Goal: Task Accomplishment & Management: Manage account settings

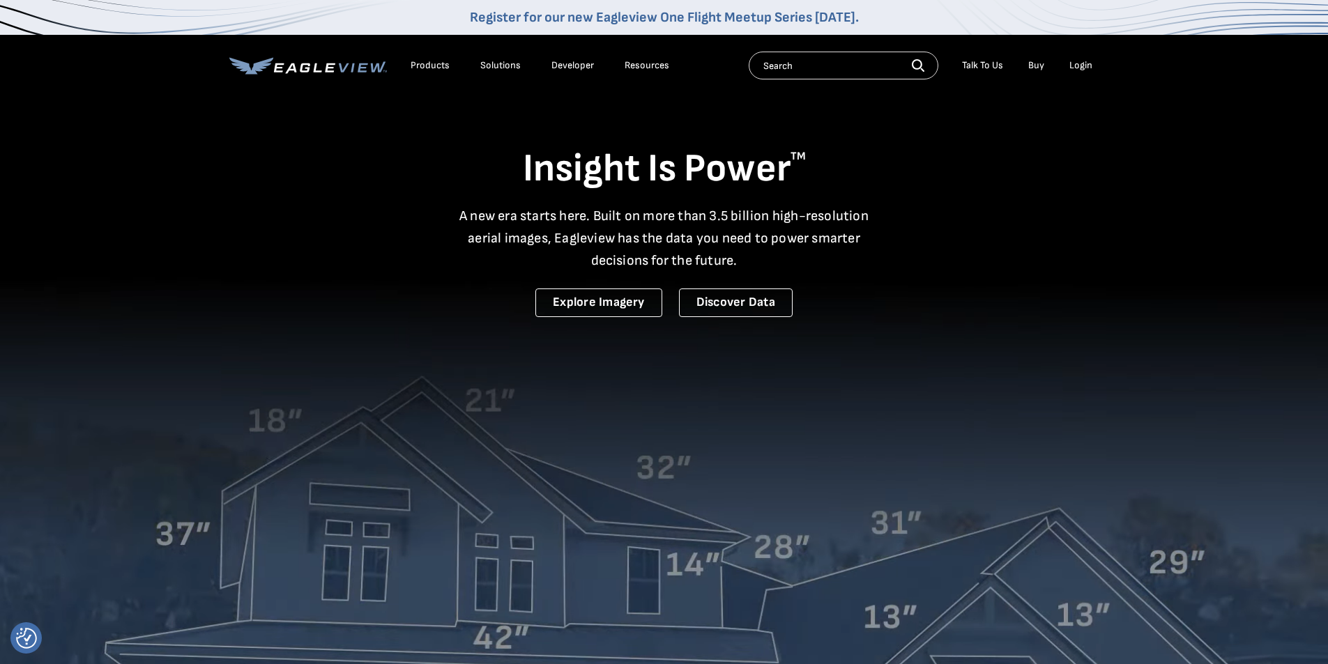
click at [1086, 62] on div "Login" at bounding box center [1081, 65] width 23 height 13
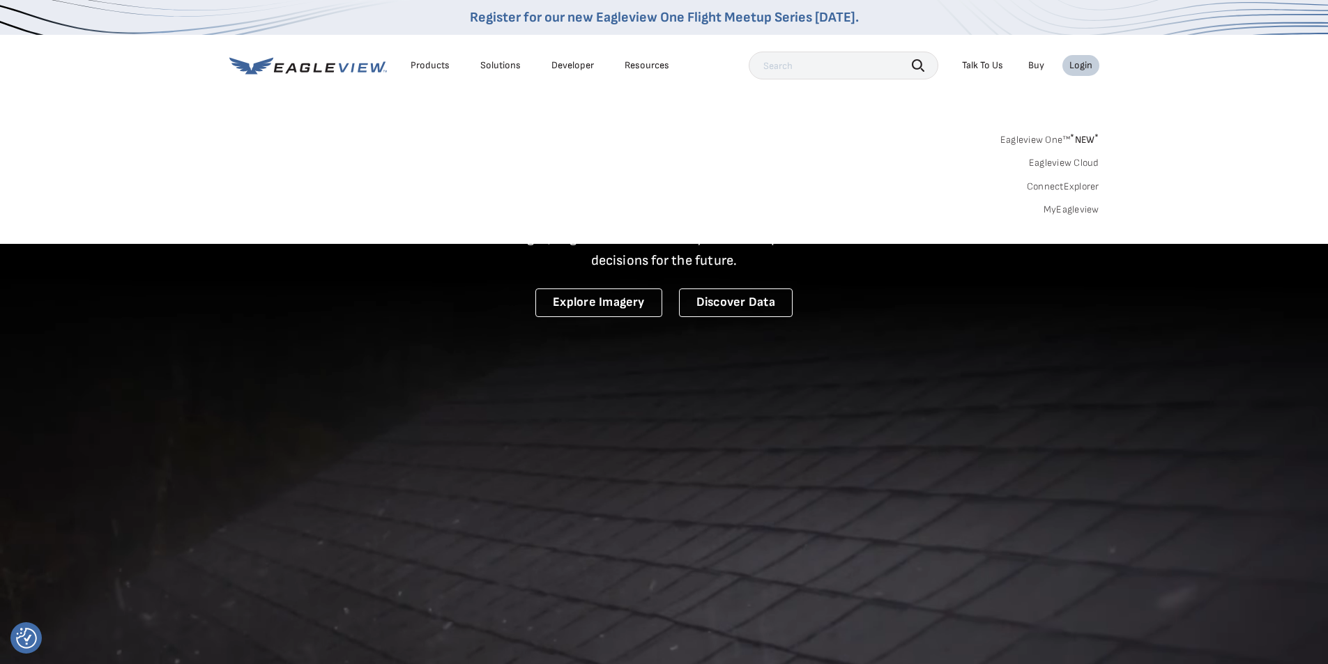
click at [1079, 211] on link "MyEagleview" at bounding box center [1072, 210] width 56 height 13
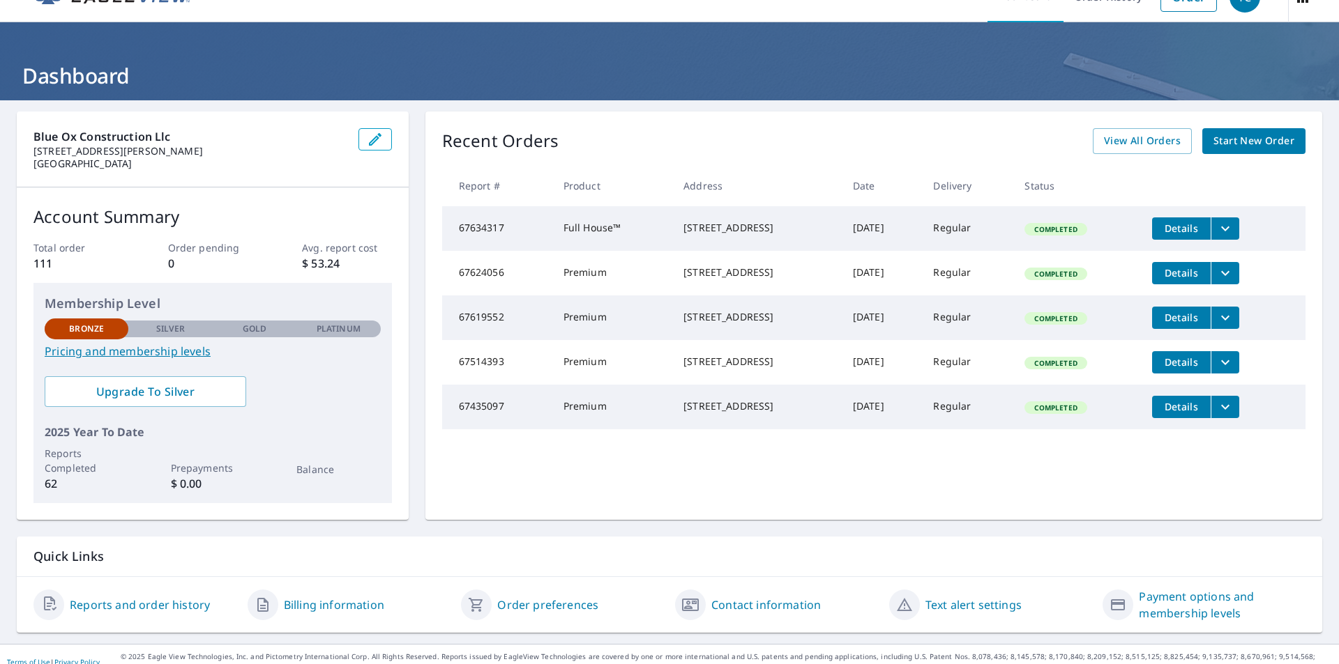
scroll to position [44, 0]
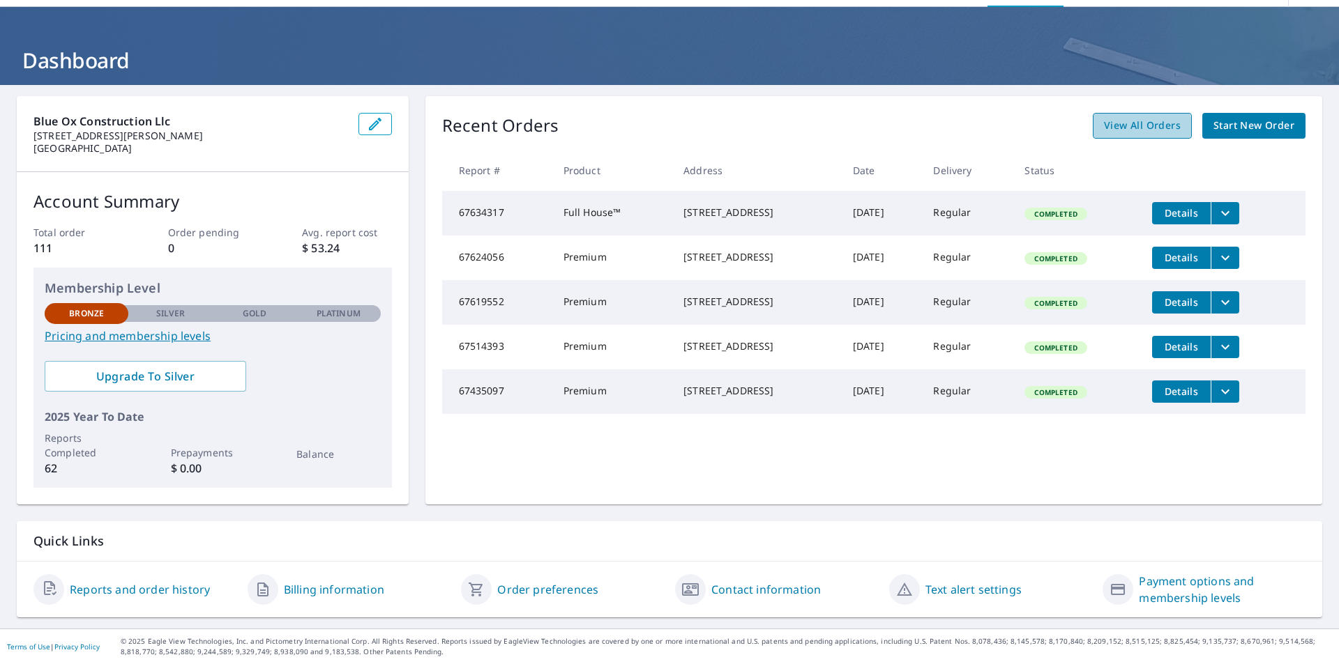
click at [1120, 128] on span "View All Orders" at bounding box center [1142, 125] width 77 height 17
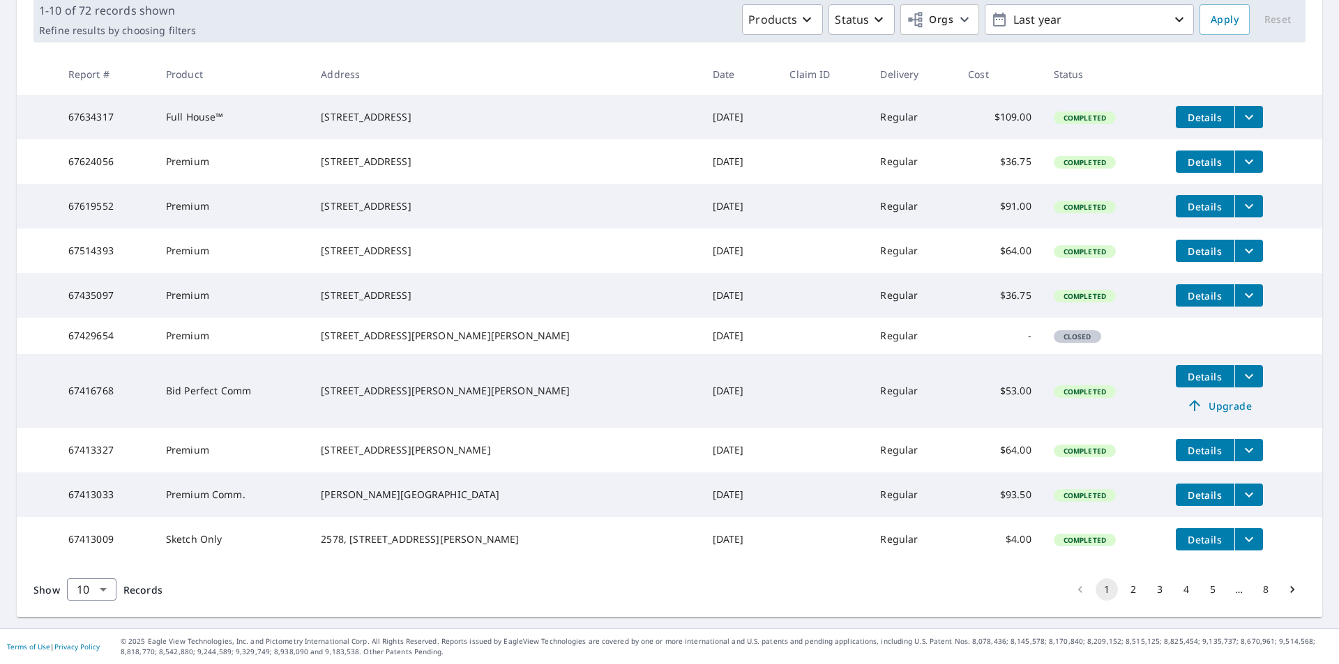
scroll to position [273, 0]
click at [1127, 585] on button "2" at bounding box center [1133, 590] width 22 height 22
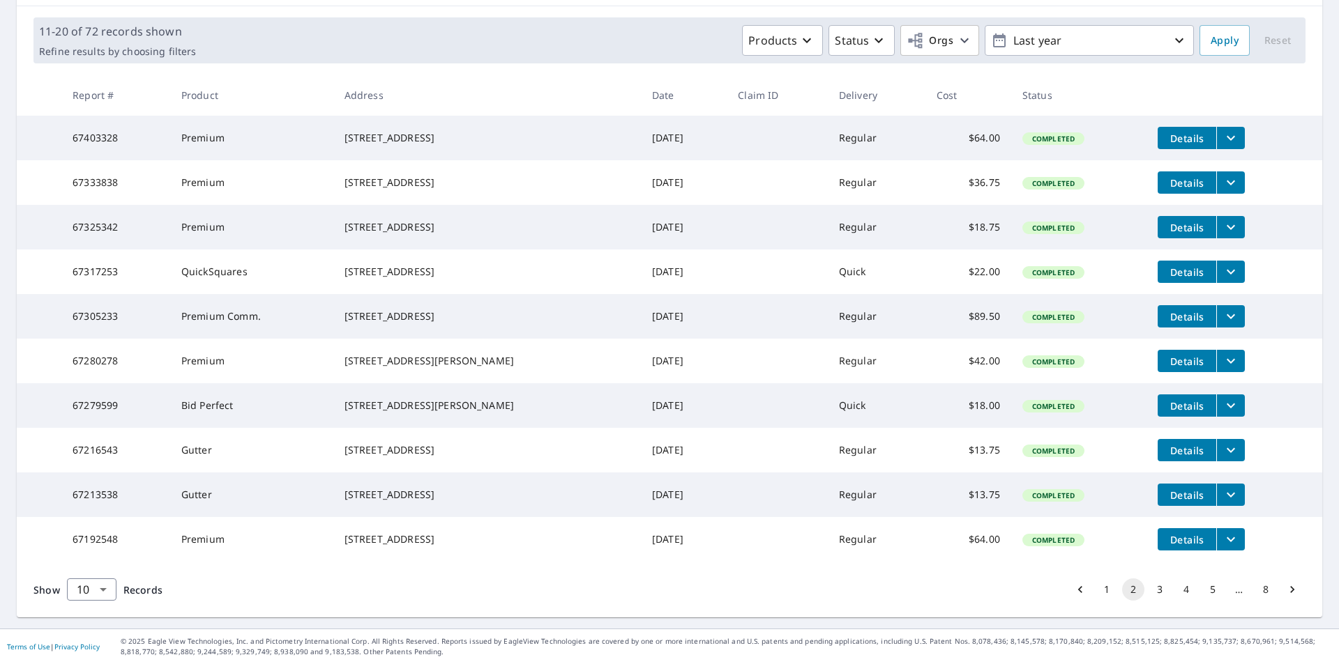
scroll to position [249, 0]
click at [1153, 591] on button "3" at bounding box center [1159, 590] width 22 height 22
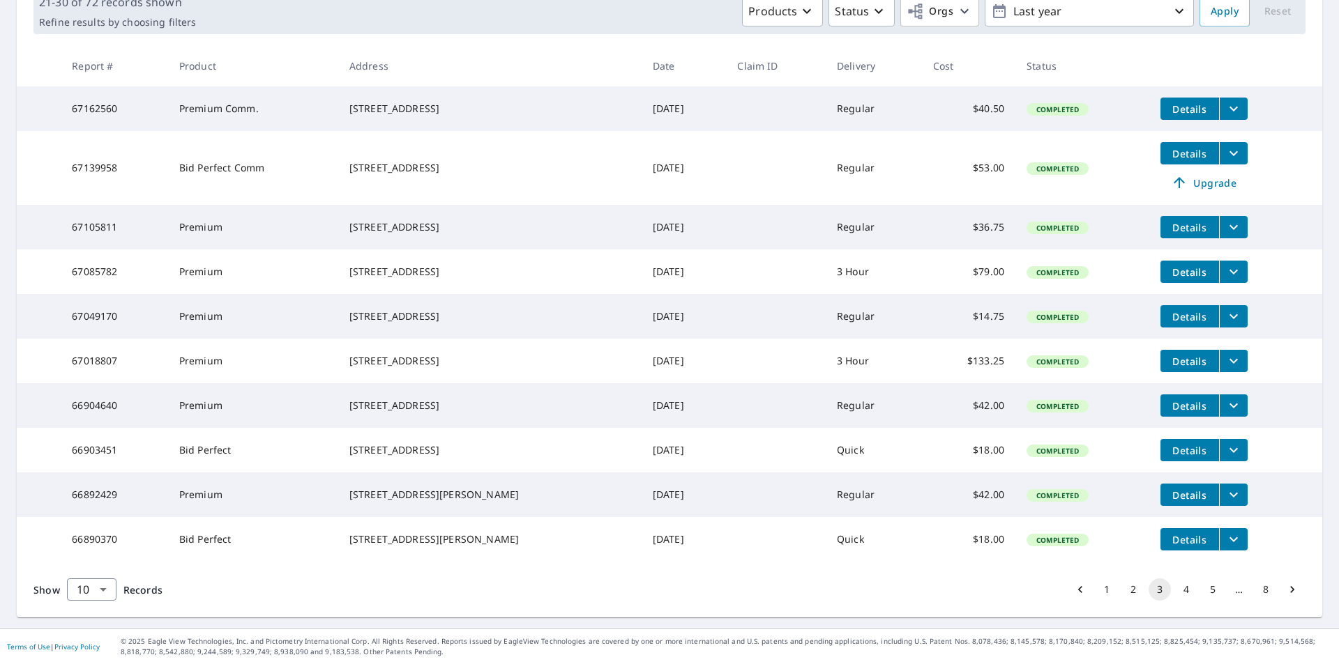
scroll to position [273, 0]
click at [1175, 592] on button "4" at bounding box center [1186, 590] width 22 height 22
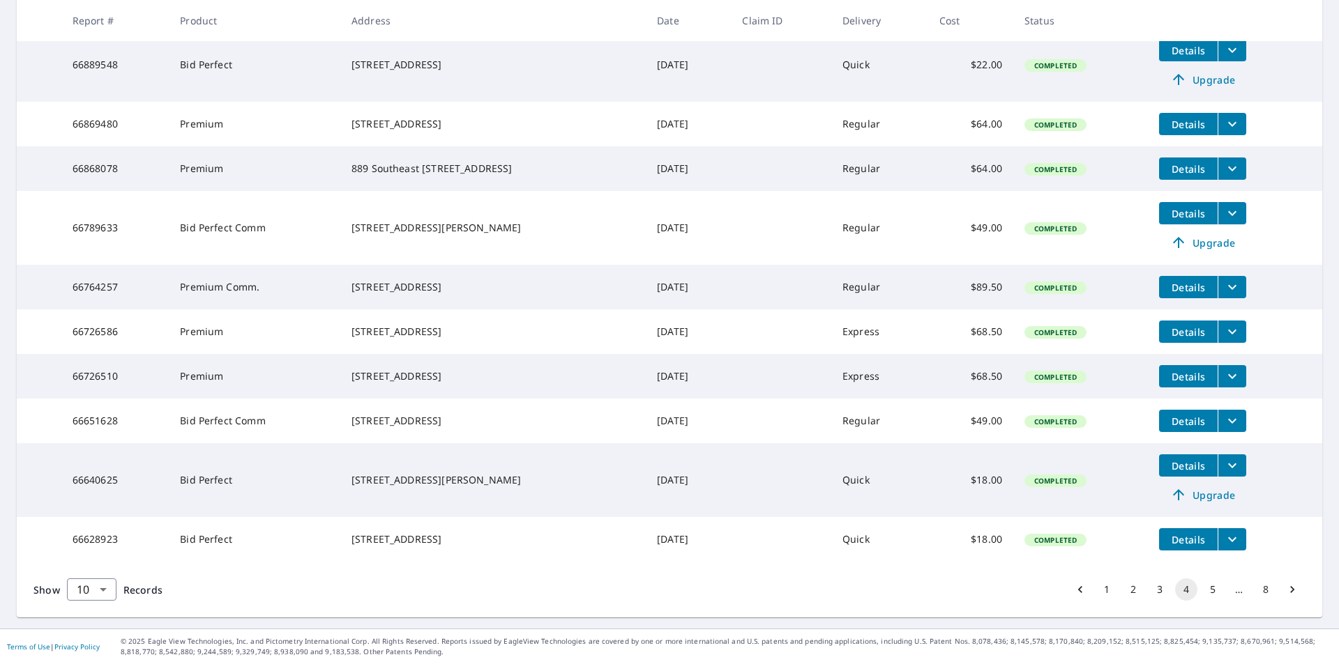
scroll to position [320, 0]
click at [1202, 590] on button "5" at bounding box center [1212, 590] width 22 height 22
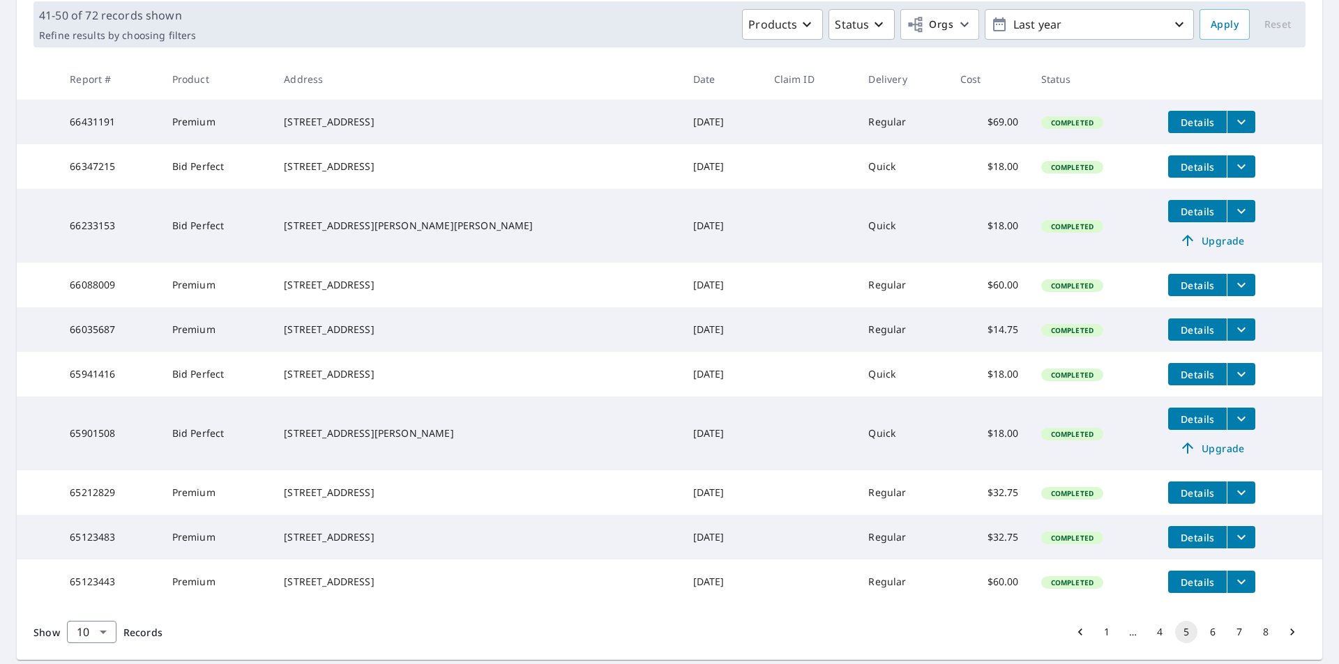
scroll to position [296, 0]
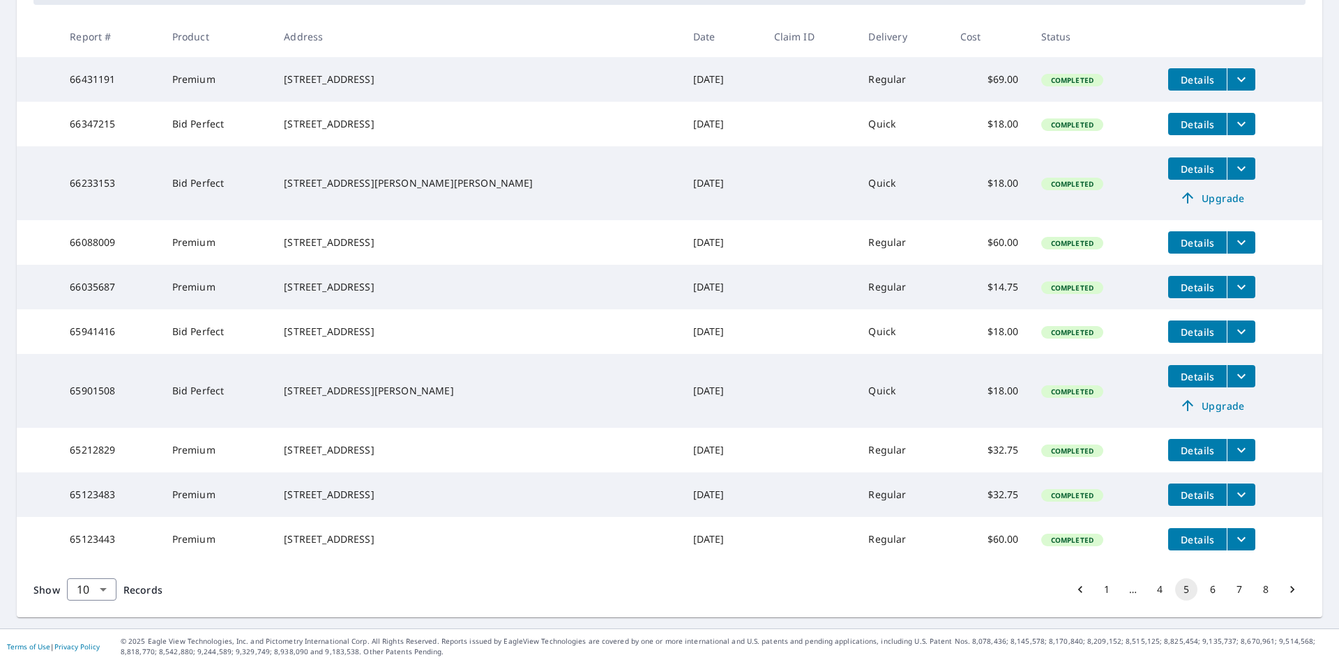
click at [1201, 591] on button "6" at bounding box center [1212, 590] width 22 height 22
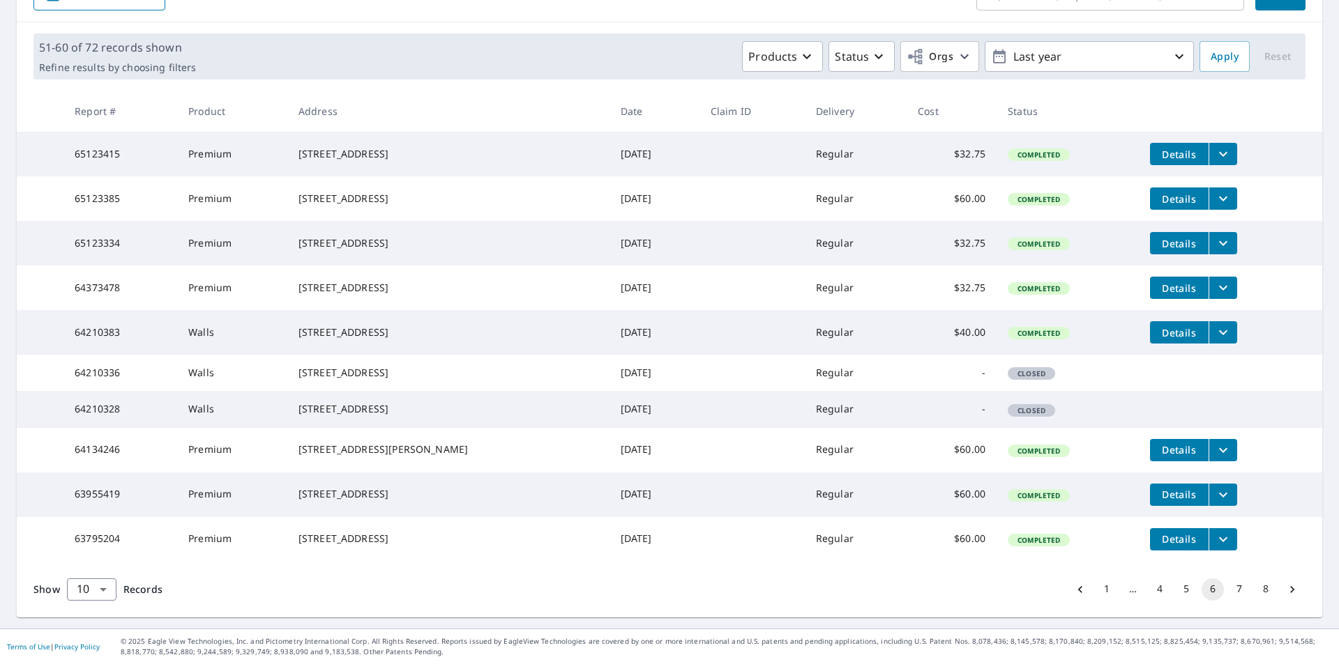
scroll to position [249, 0]
click at [1228, 590] on button "7" at bounding box center [1239, 590] width 22 height 22
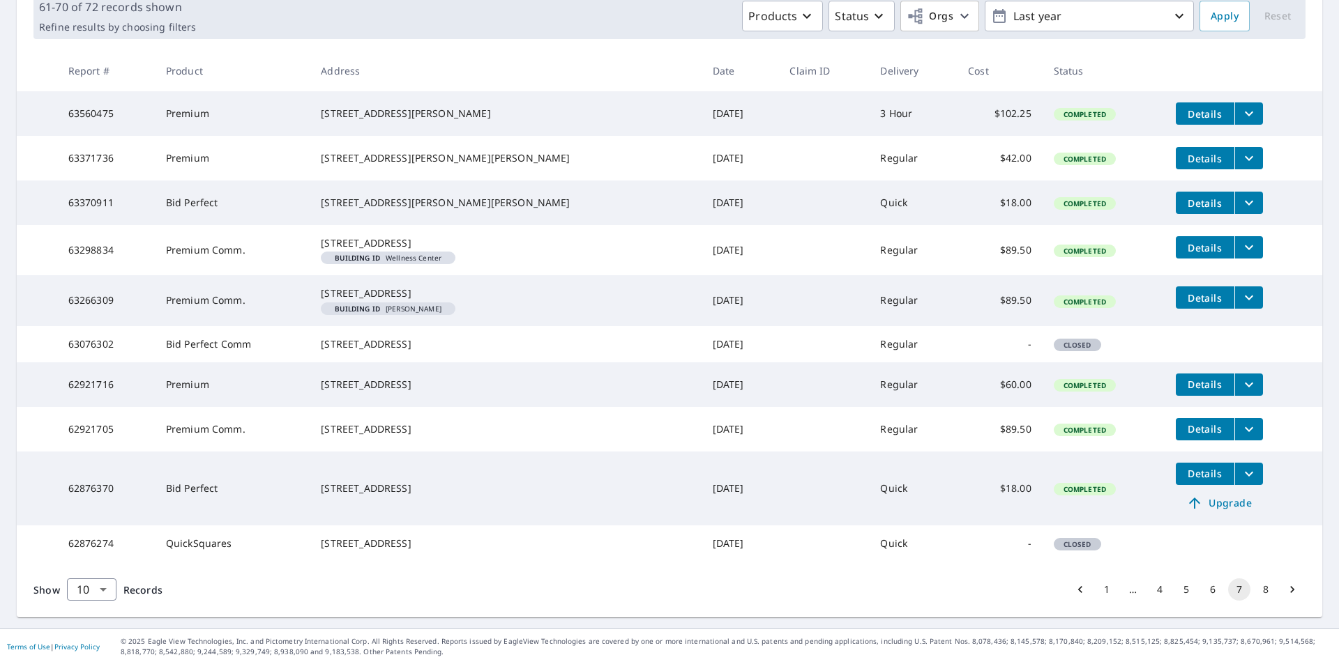
scroll to position [279, 0]
click at [1240, 289] on icon "filesDropdownBtn-63266309" at bounding box center [1248, 297] width 17 height 17
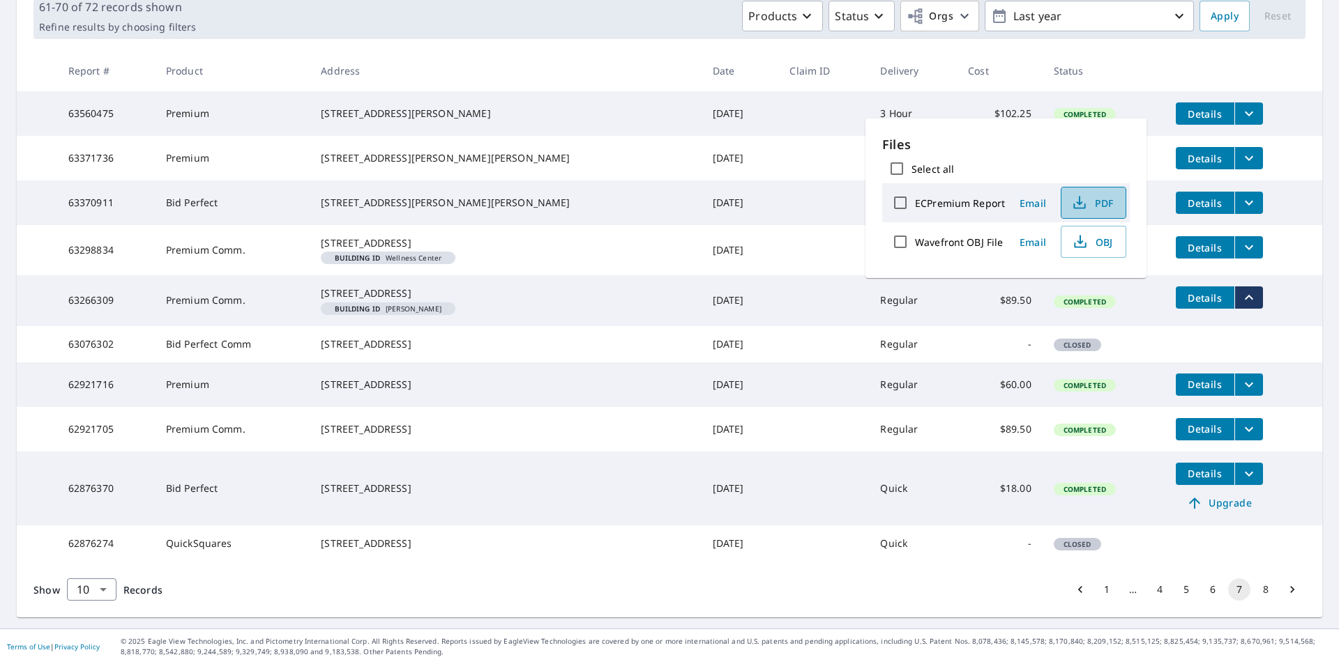
click at [1087, 206] on span "PDF" at bounding box center [1092, 203] width 45 height 17
click at [1269, 91] on tr "63560475 Premium 119 Lake Shore Dr Windsor, MO 65360 Feb 17, 2025 3 Hour $102.2…" at bounding box center [669, 113] width 1305 height 45
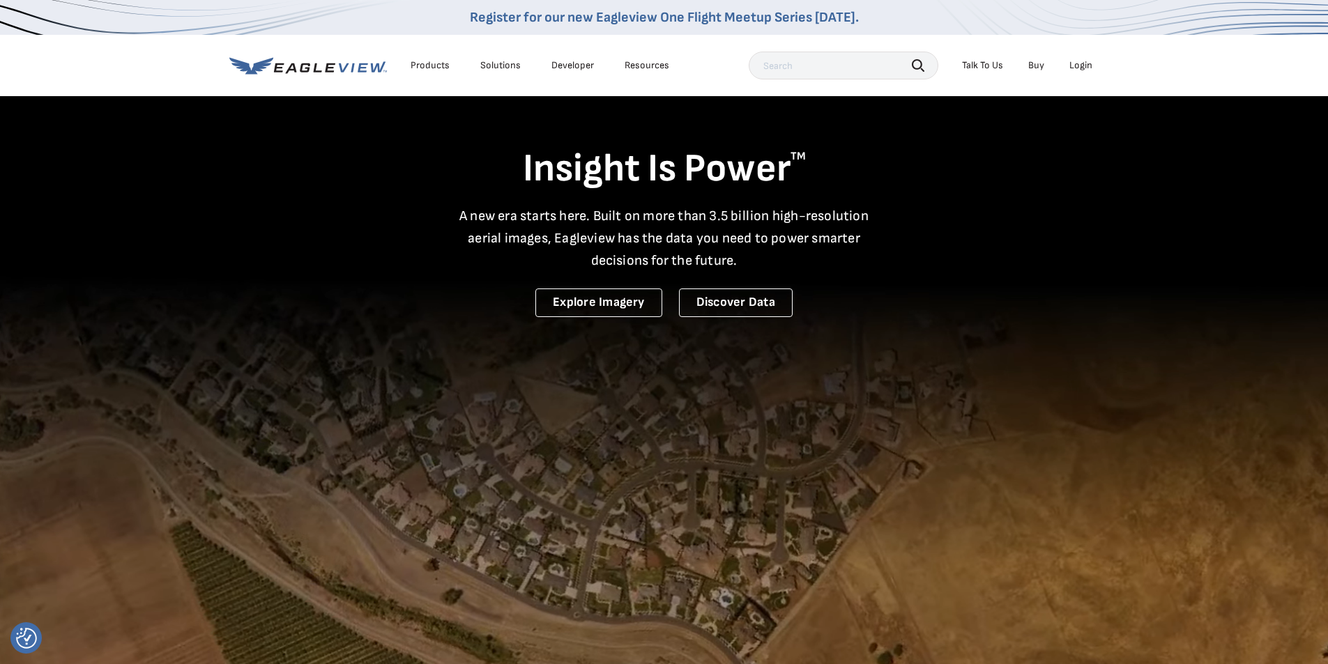
click at [1086, 66] on div "Login" at bounding box center [1081, 65] width 23 height 13
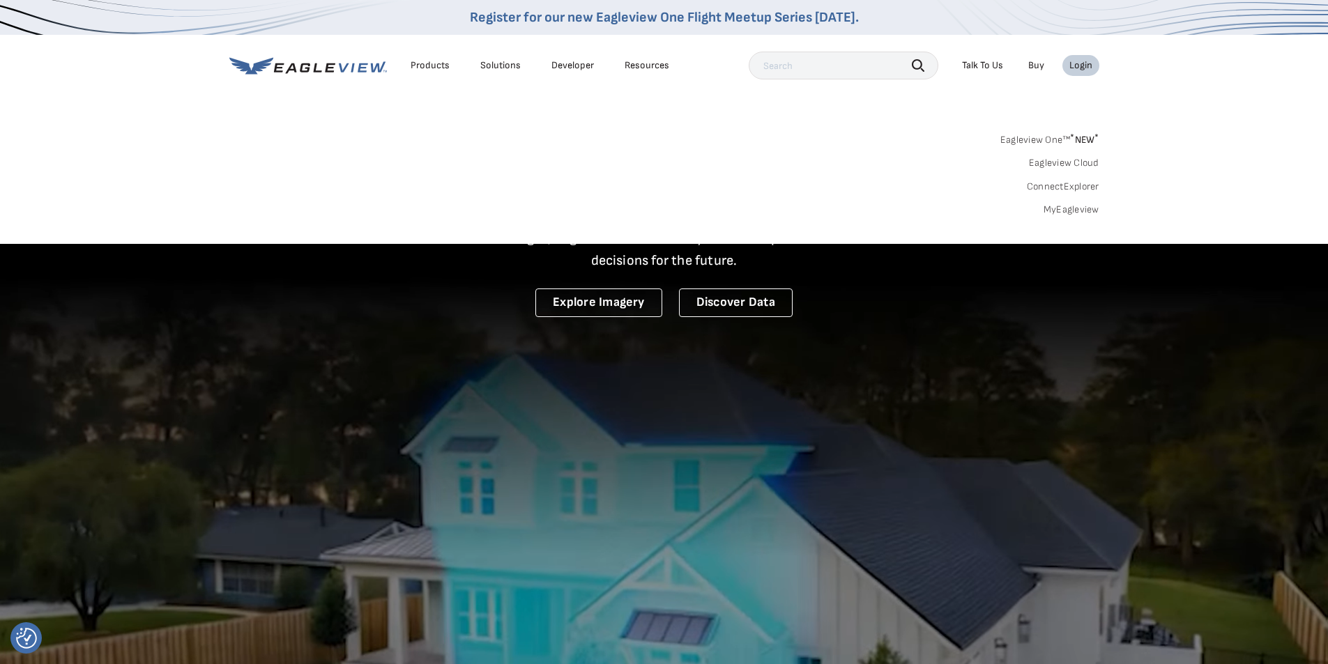
click at [1062, 215] on link "MyEagleview" at bounding box center [1072, 210] width 56 height 13
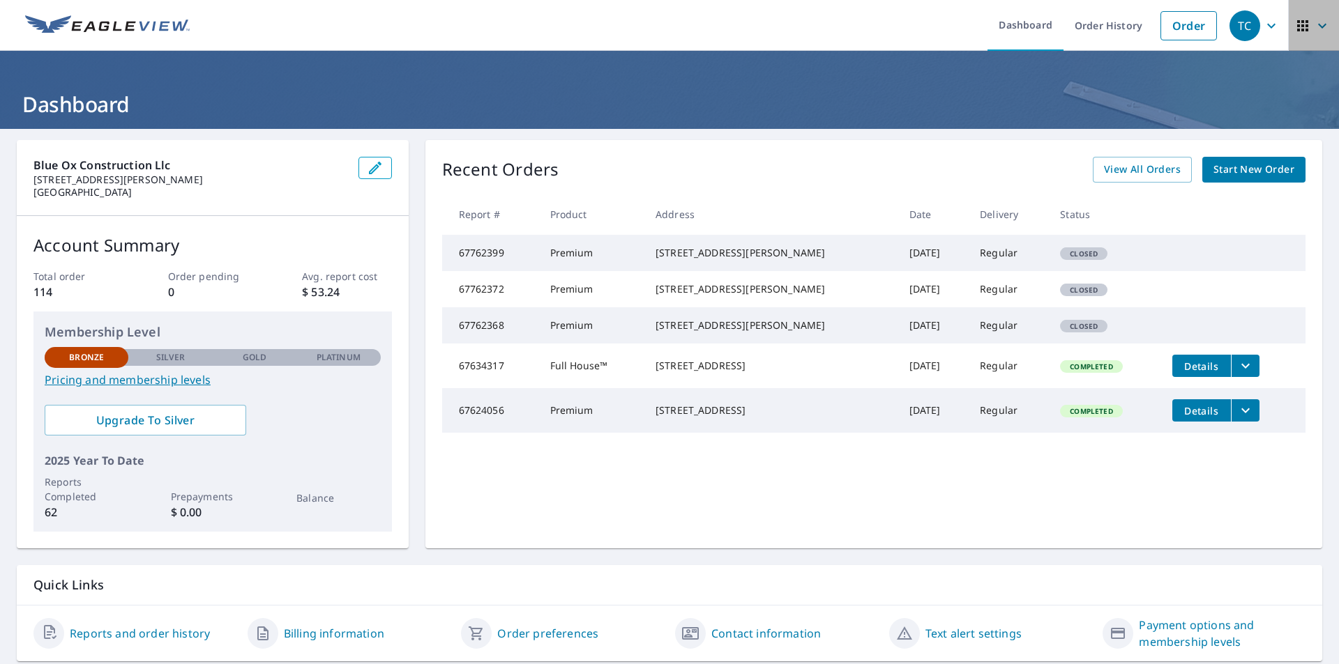
click at [1316, 25] on icon "button" at bounding box center [1322, 25] width 17 height 17
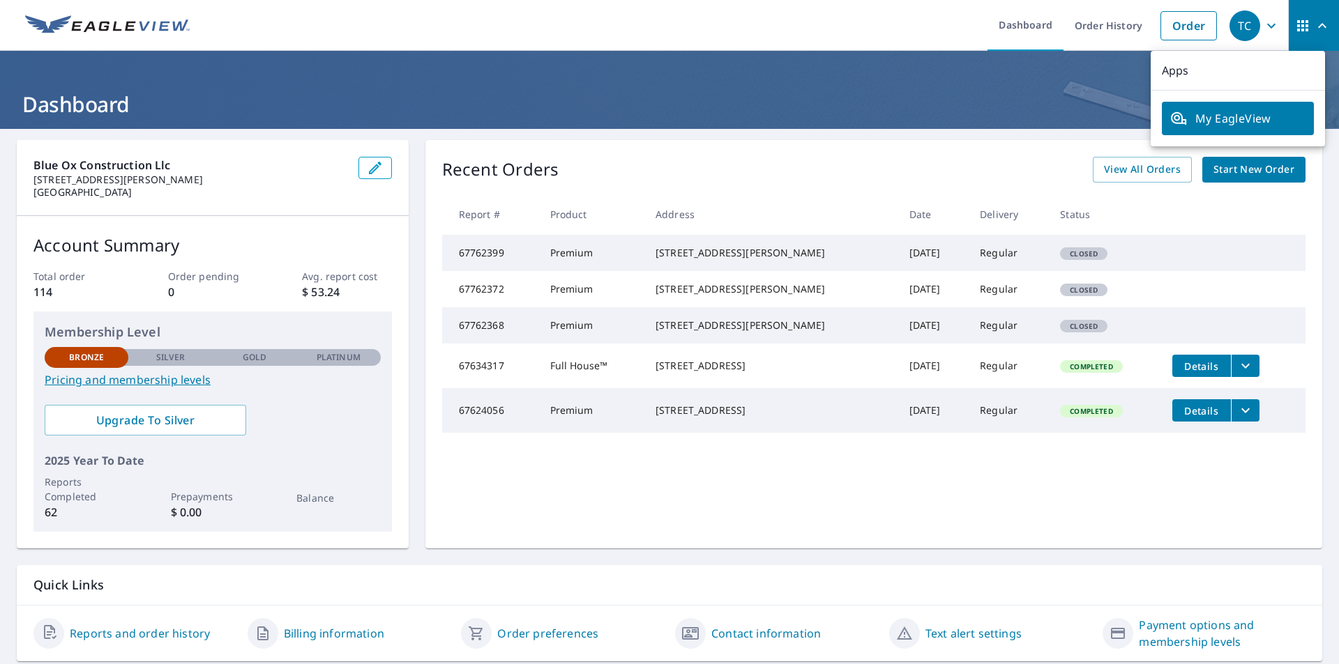
click at [1267, 26] on icon "button" at bounding box center [1271, 25] width 17 height 17
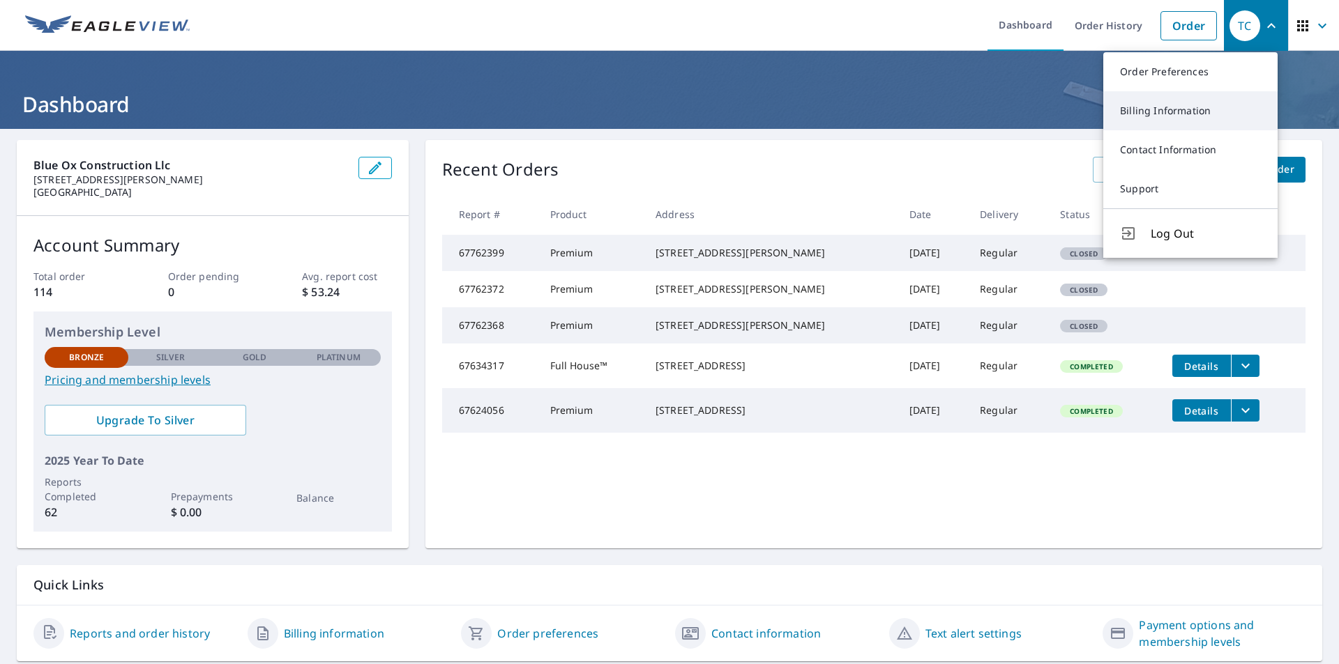
click at [1196, 113] on link "Billing Information" at bounding box center [1190, 110] width 174 height 39
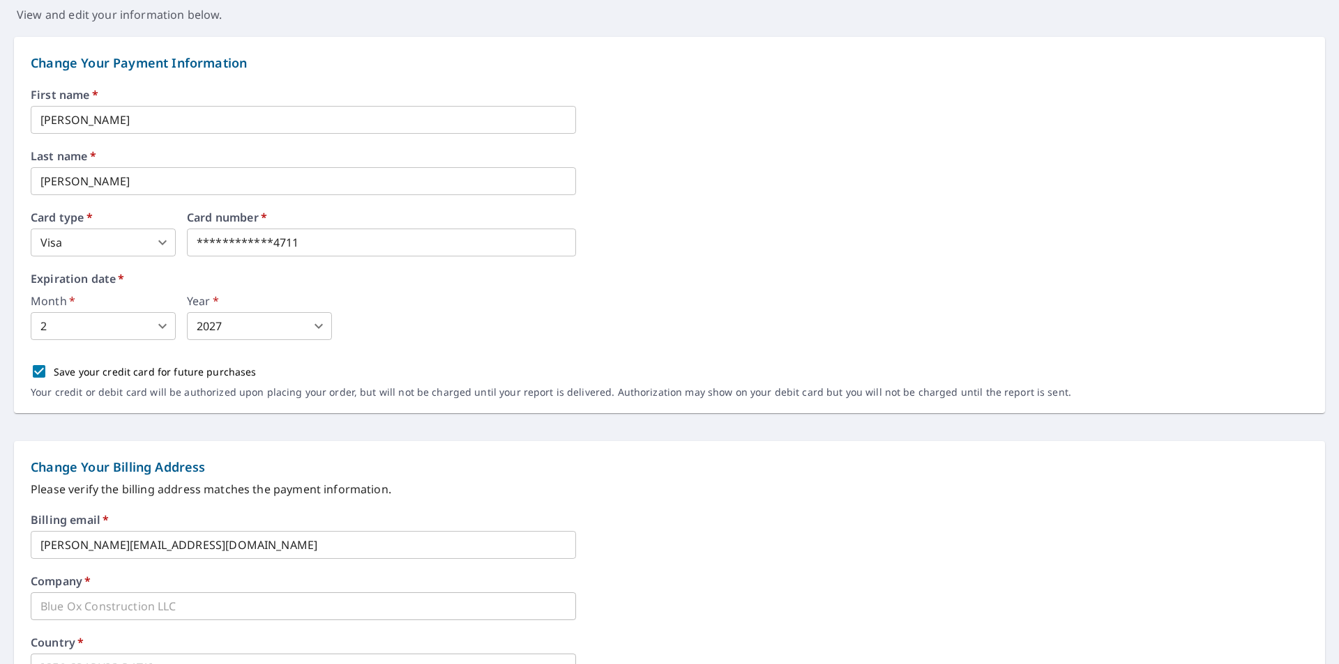
scroll to position [139, 0]
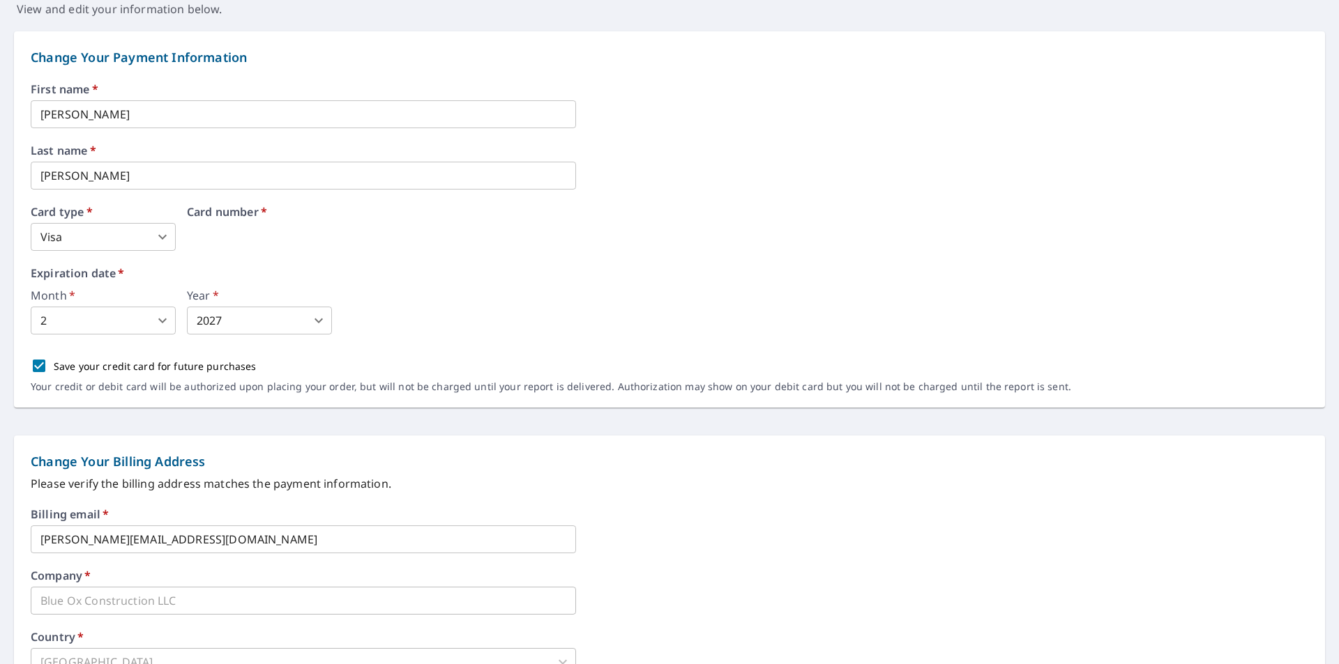
drag, startPoint x: 326, startPoint y: 231, endPoint x: 165, endPoint y: 242, distance: 161.4
drag, startPoint x: 340, startPoint y: 275, endPoint x: 238, endPoint y: 243, distance: 106.5
click at [339, 274] on label "Expiration date   *" at bounding box center [669, 273] width 1277 height 11
click at [196, 229] on iframe at bounding box center [381, 237] width 389 height 28
click at [153, 321] on body "TC TC Dashboard Order History Order TC Dashboard / Billing Information Billing …" at bounding box center [669, 332] width 1339 height 664
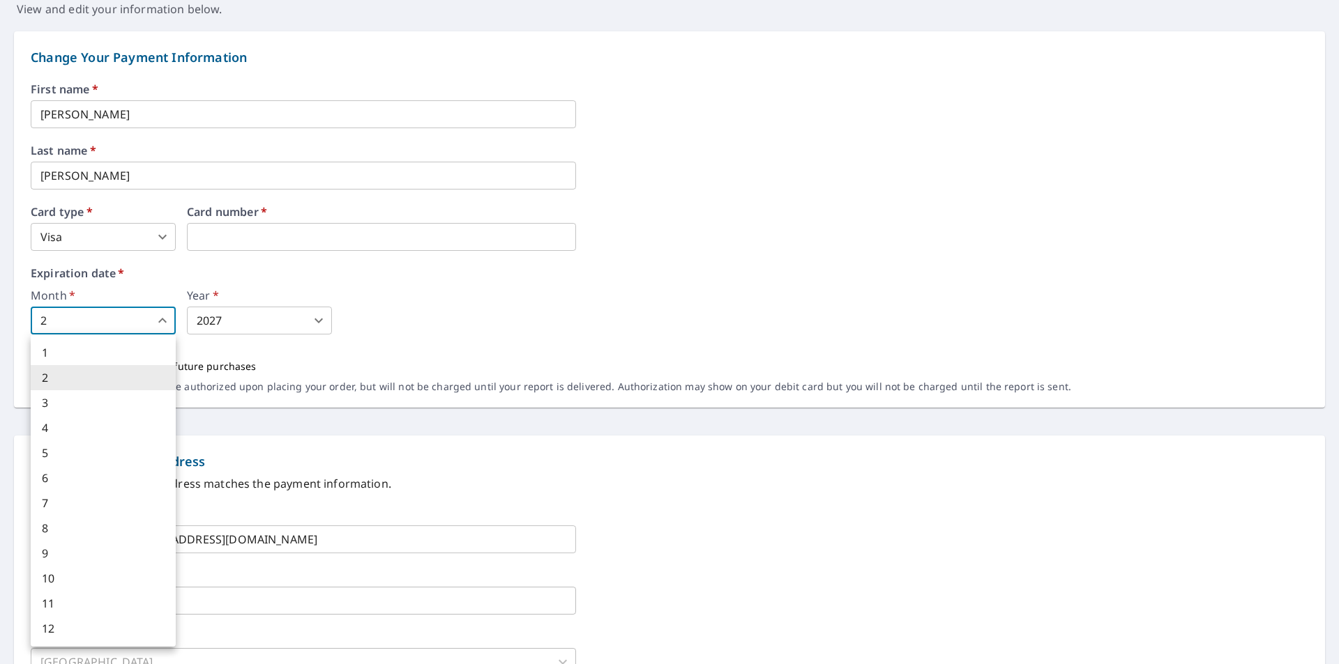
click at [334, 286] on div at bounding box center [669, 332] width 1339 height 664
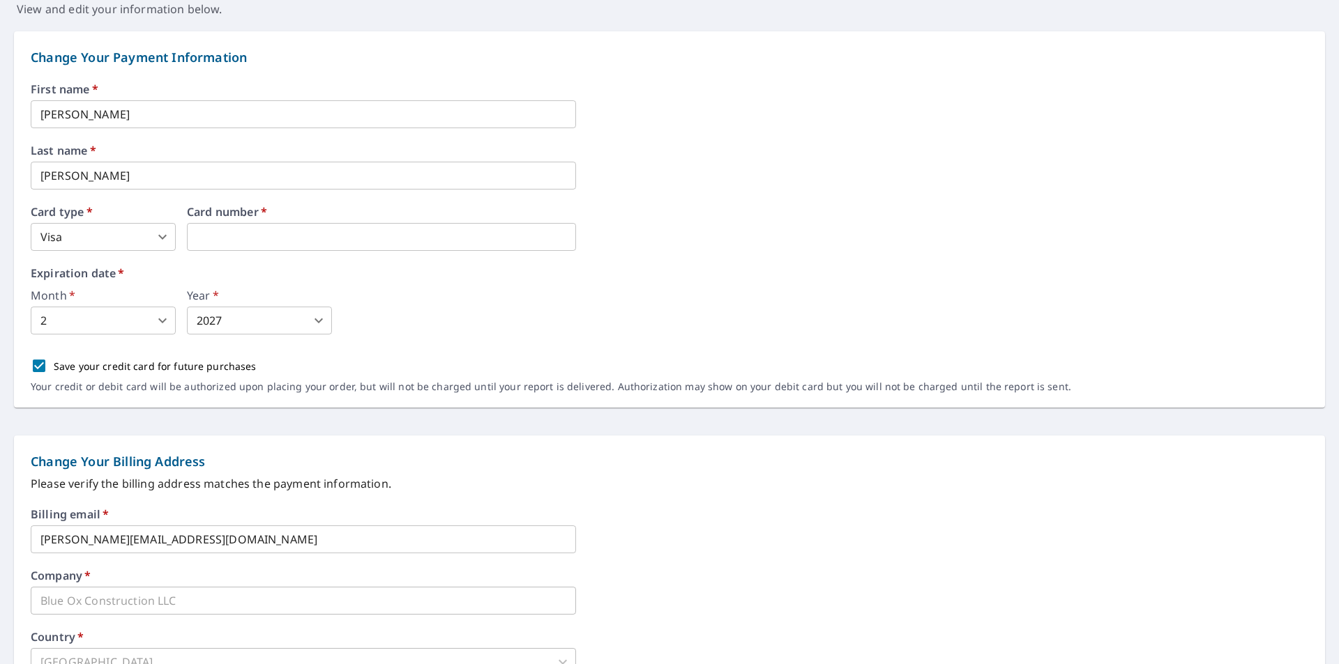
click at [158, 319] on body "TC TC Dashboard Order History Order TC Dashboard / Billing Information Billing …" at bounding box center [669, 332] width 1339 height 664
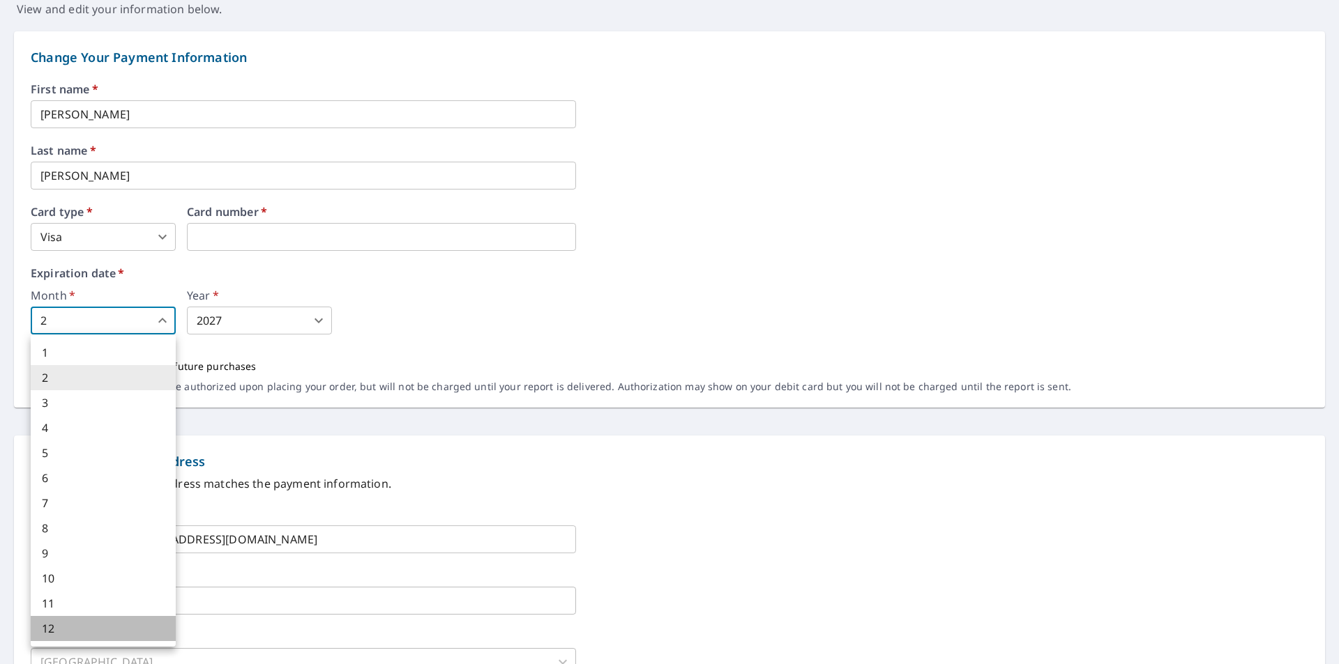
click at [67, 631] on li "12" at bounding box center [103, 628] width 145 height 25
type input "12"
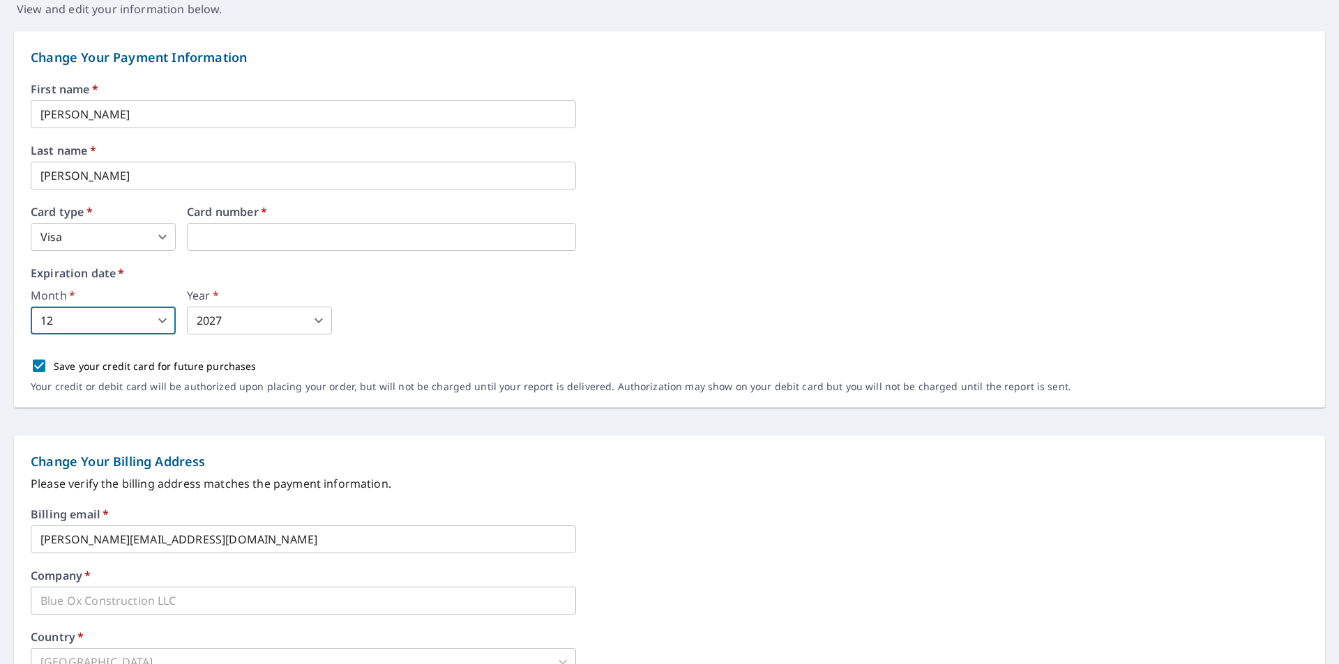
click at [404, 288] on div "Expiration date   * Month   * 12 12 ​ Year   * 2027 2027 ​" at bounding box center [669, 301] width 1277 height 67
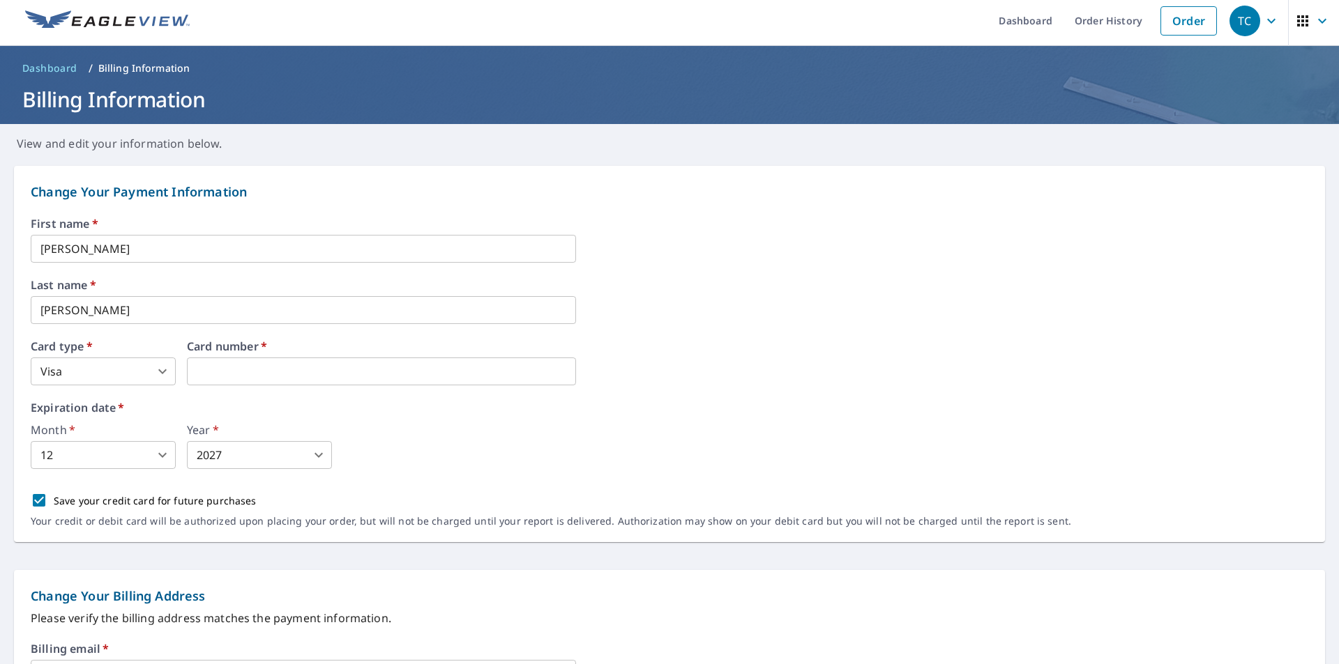
scroll to position [0, 0]
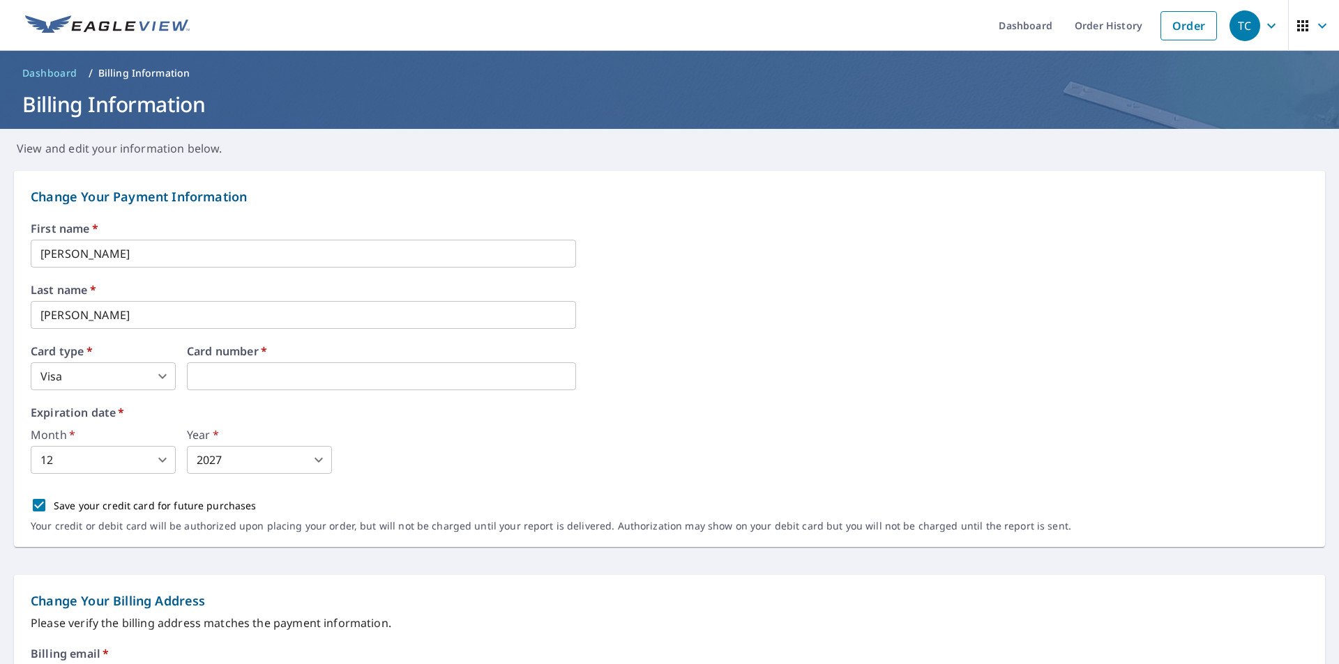
click at [348, 424] on div "Expiration date   * Month   * 12 12 ​ Year   * 2027 2027 ​" at bounding box center [669, 440] width 1277 height 67
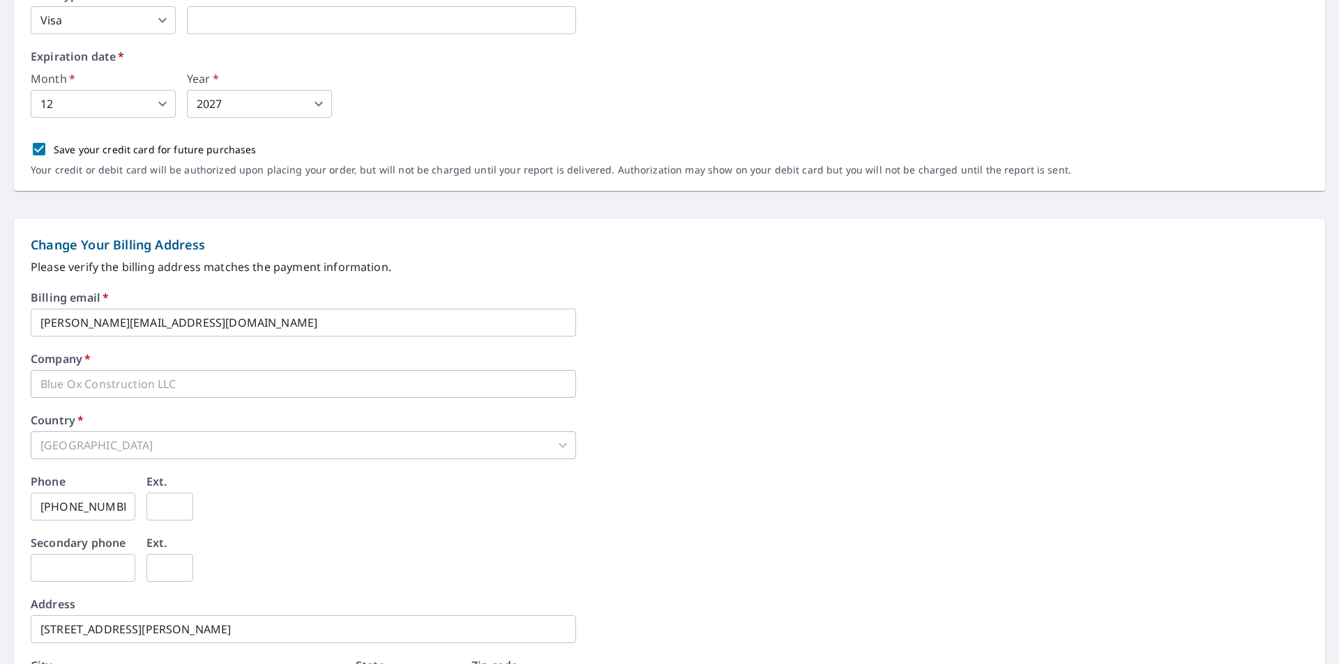
scroll to position [505, 0]
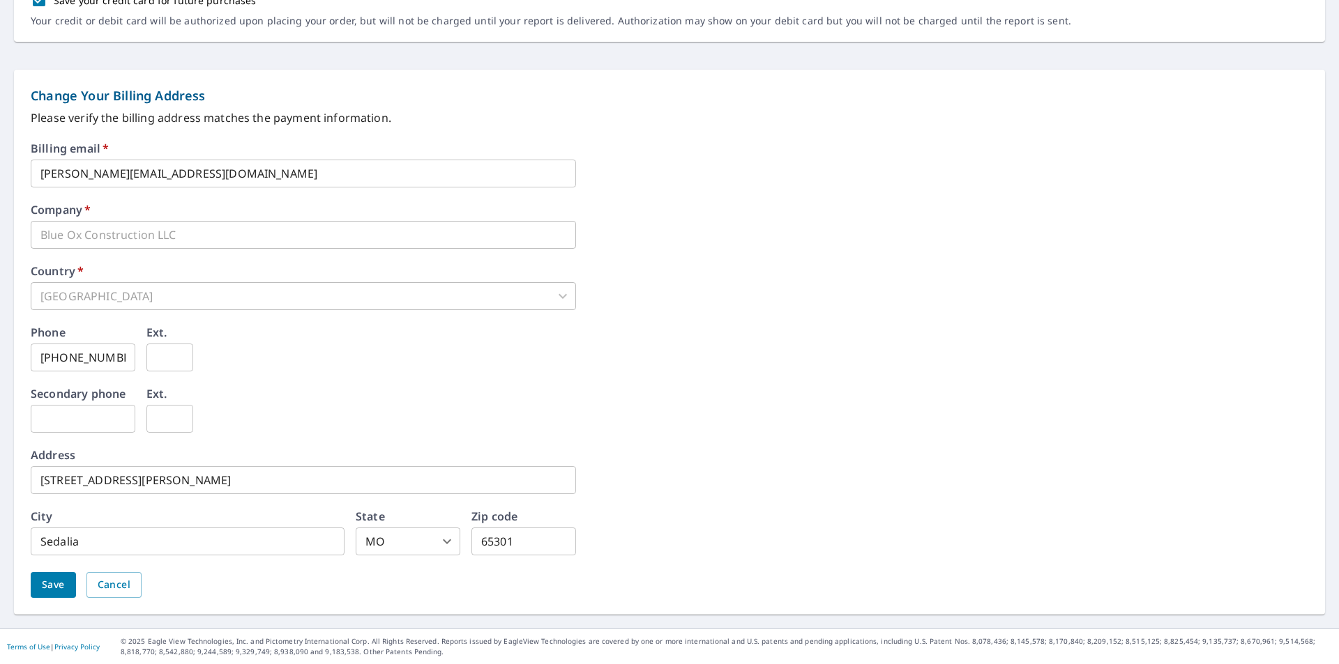
click at [51, 580] on span "Save" at bounding box center [53, 585] width 23 height 17
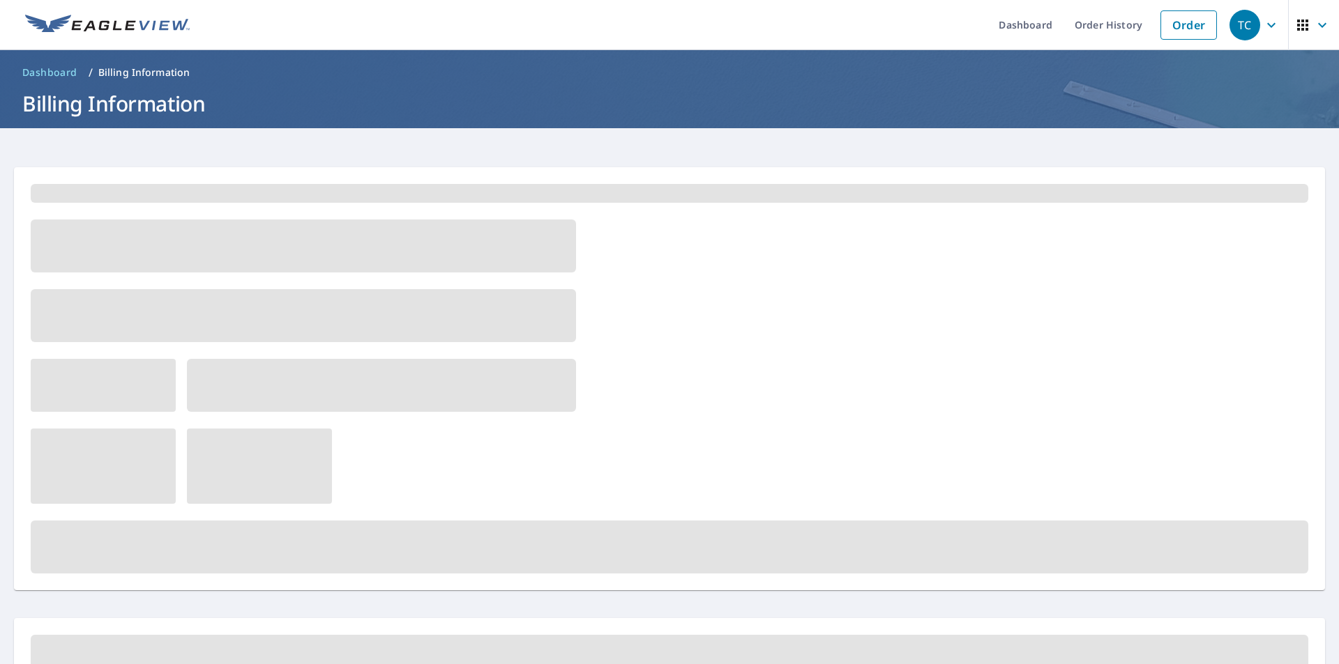
scroll to position [0, 0]
